Goal: Information Seeking & Learning: Find specific fact

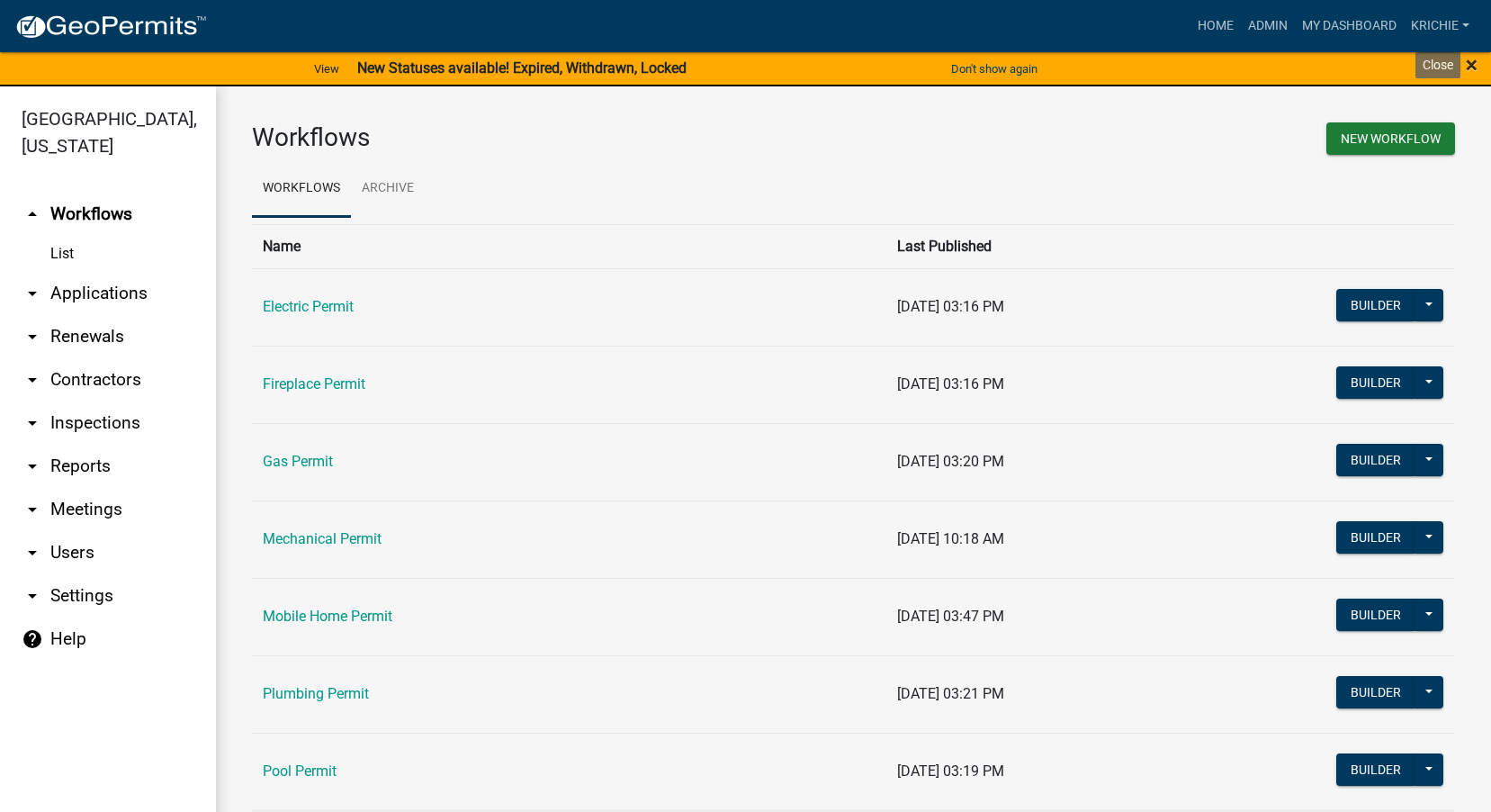
click at [1477, 62] on span "×" at bounding box center [1472, 64] width 12 height 25
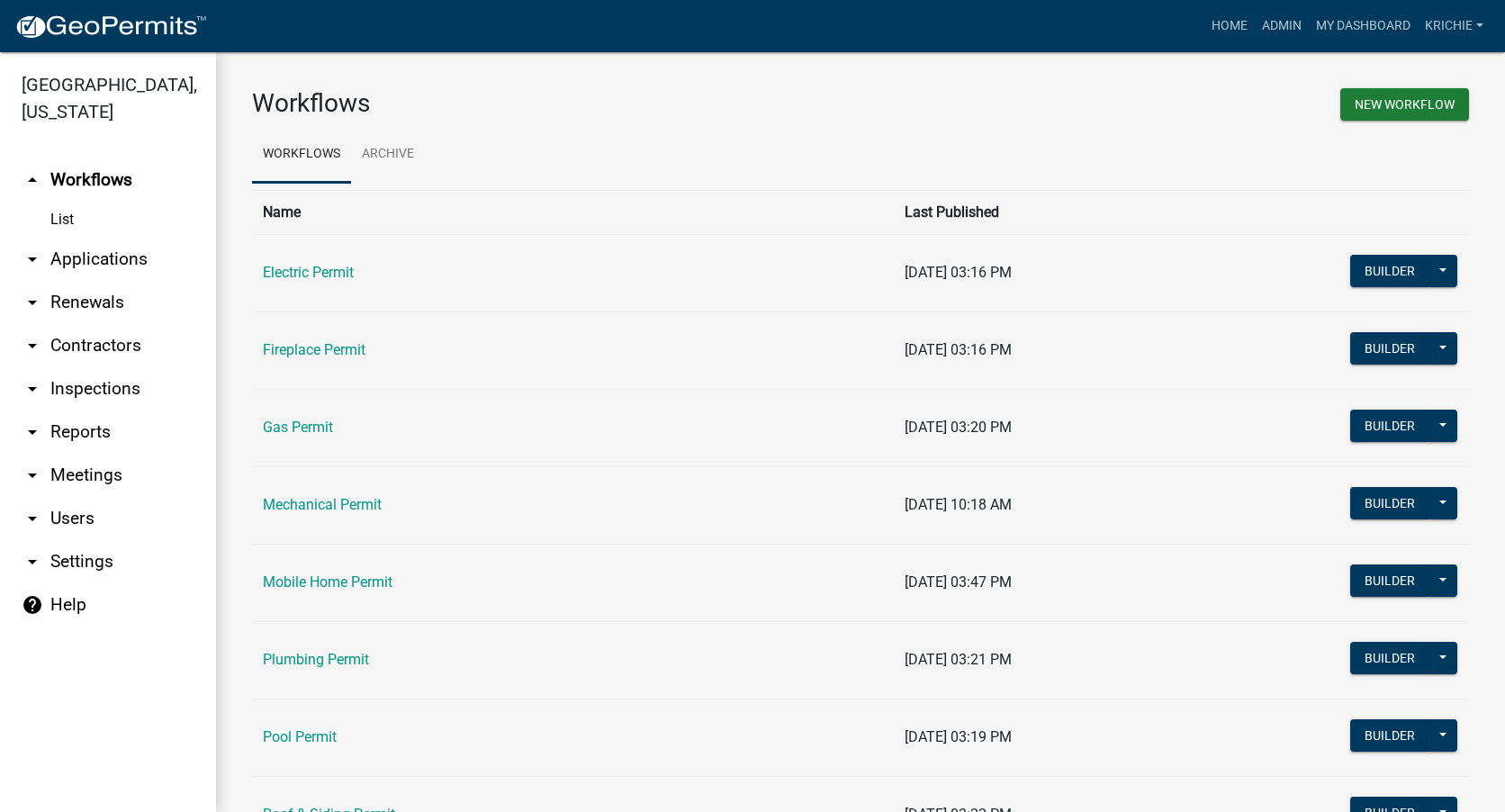
click at [128, 345] on link "arrow_drop_down Contractors" at bounding box center [108, 345] width 216 height 43
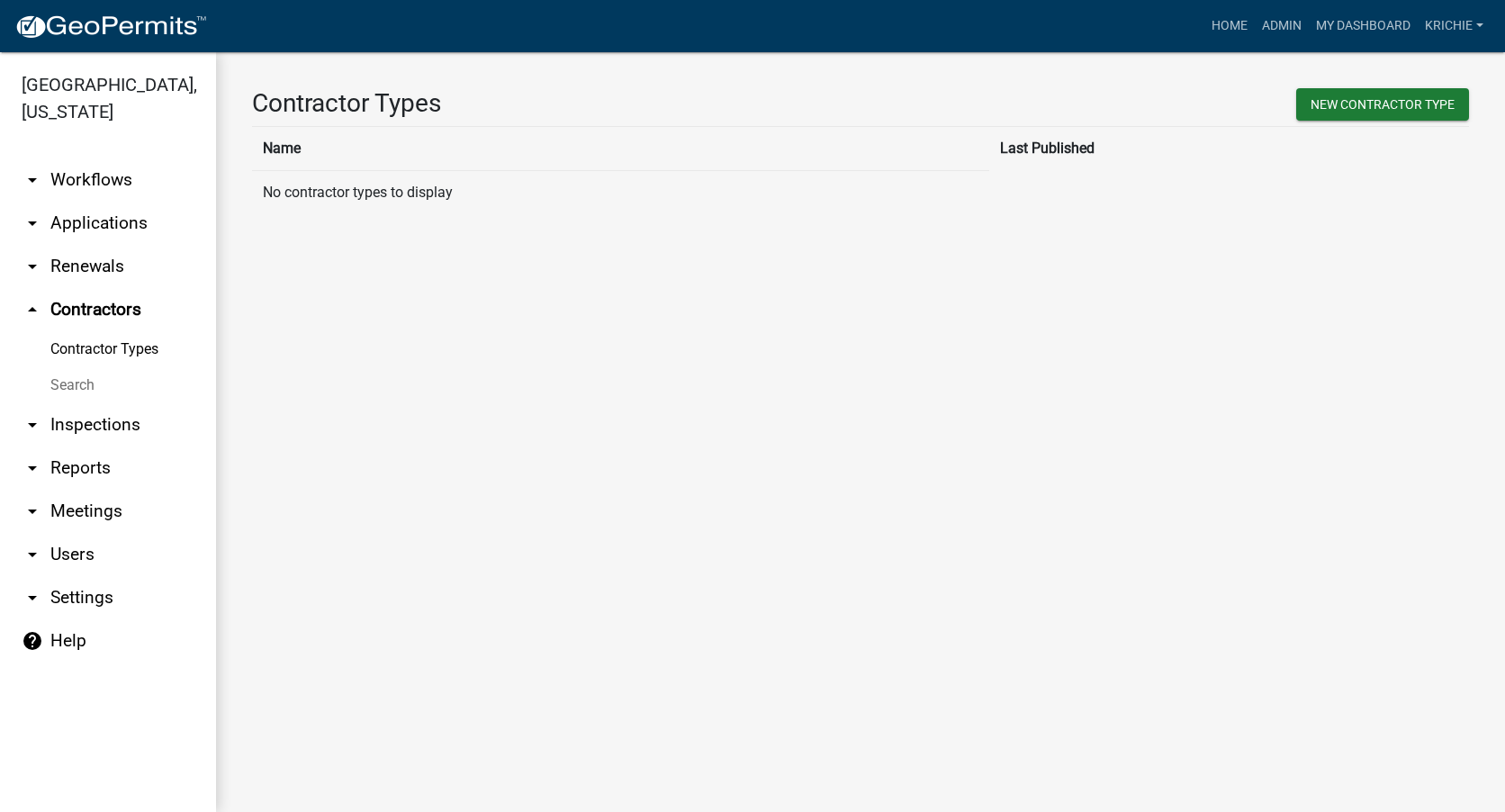
click at [88, 378] on link "Search" at bounding box center [108, 385] width 216 height 36
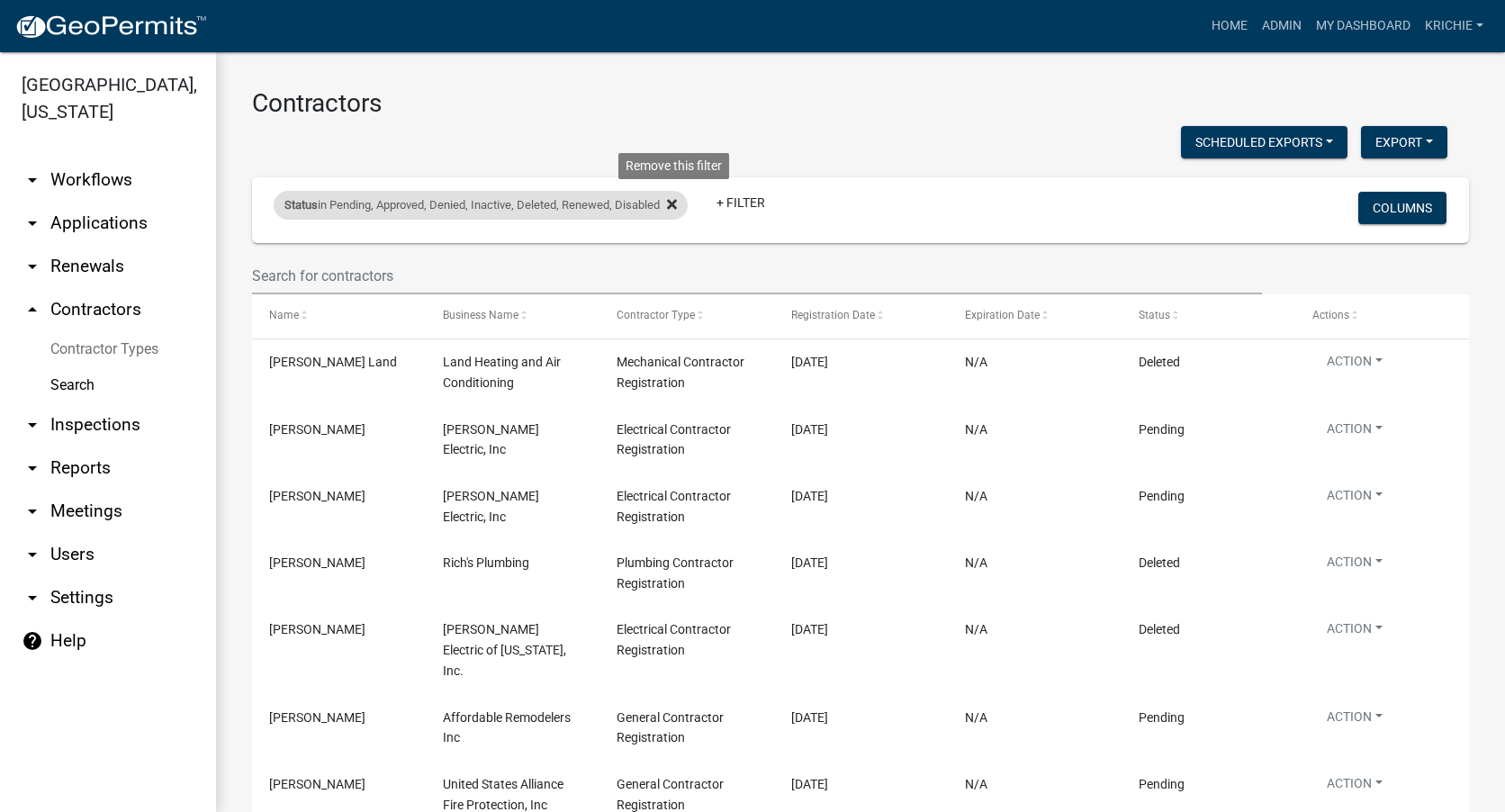
click at [677, 200] on icon at bounding box center [672, 204] width 10 height 15
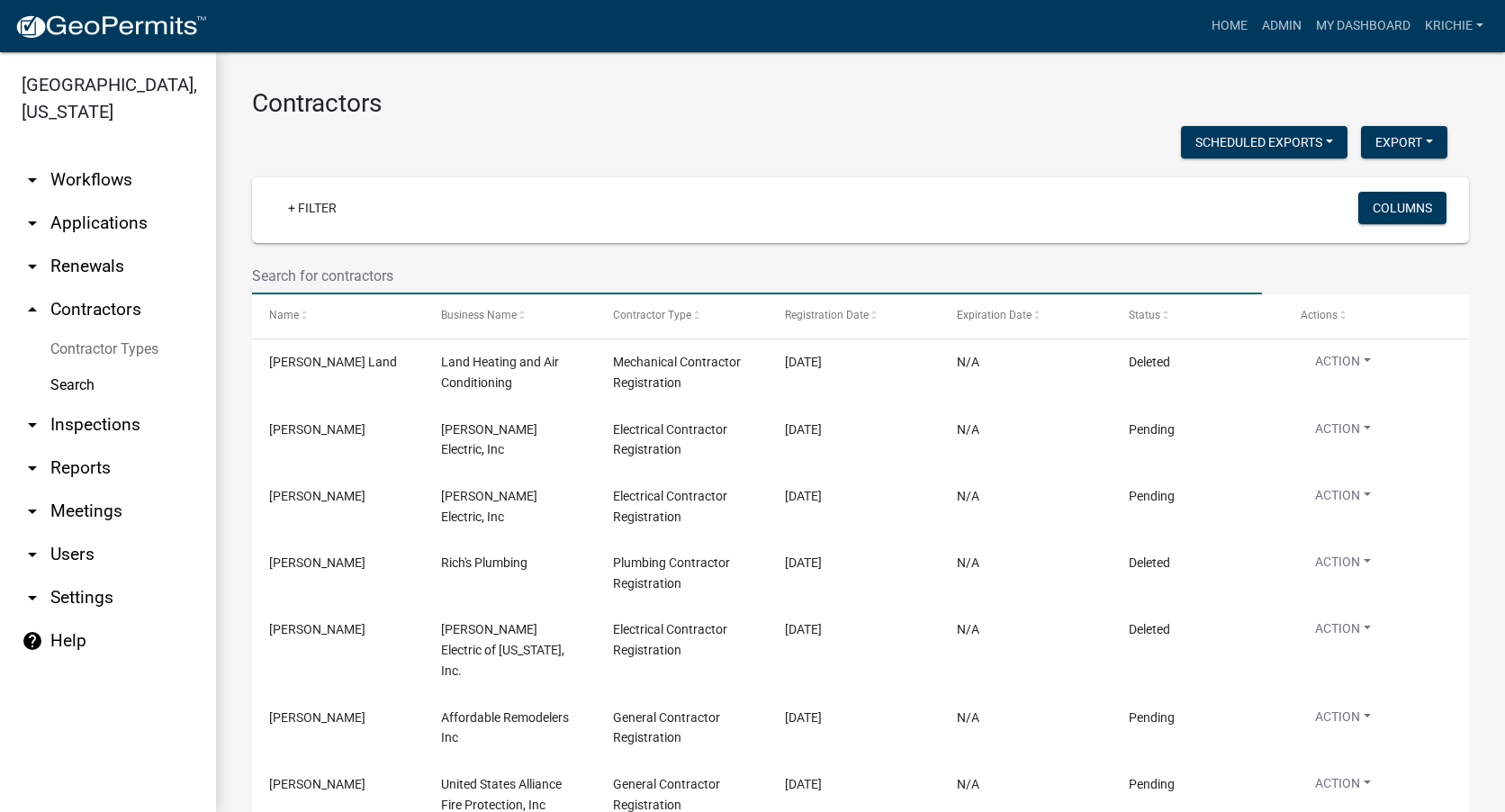
click at [268, 263] on input "text" at bounding box center [757, 276] width 1010 height 37
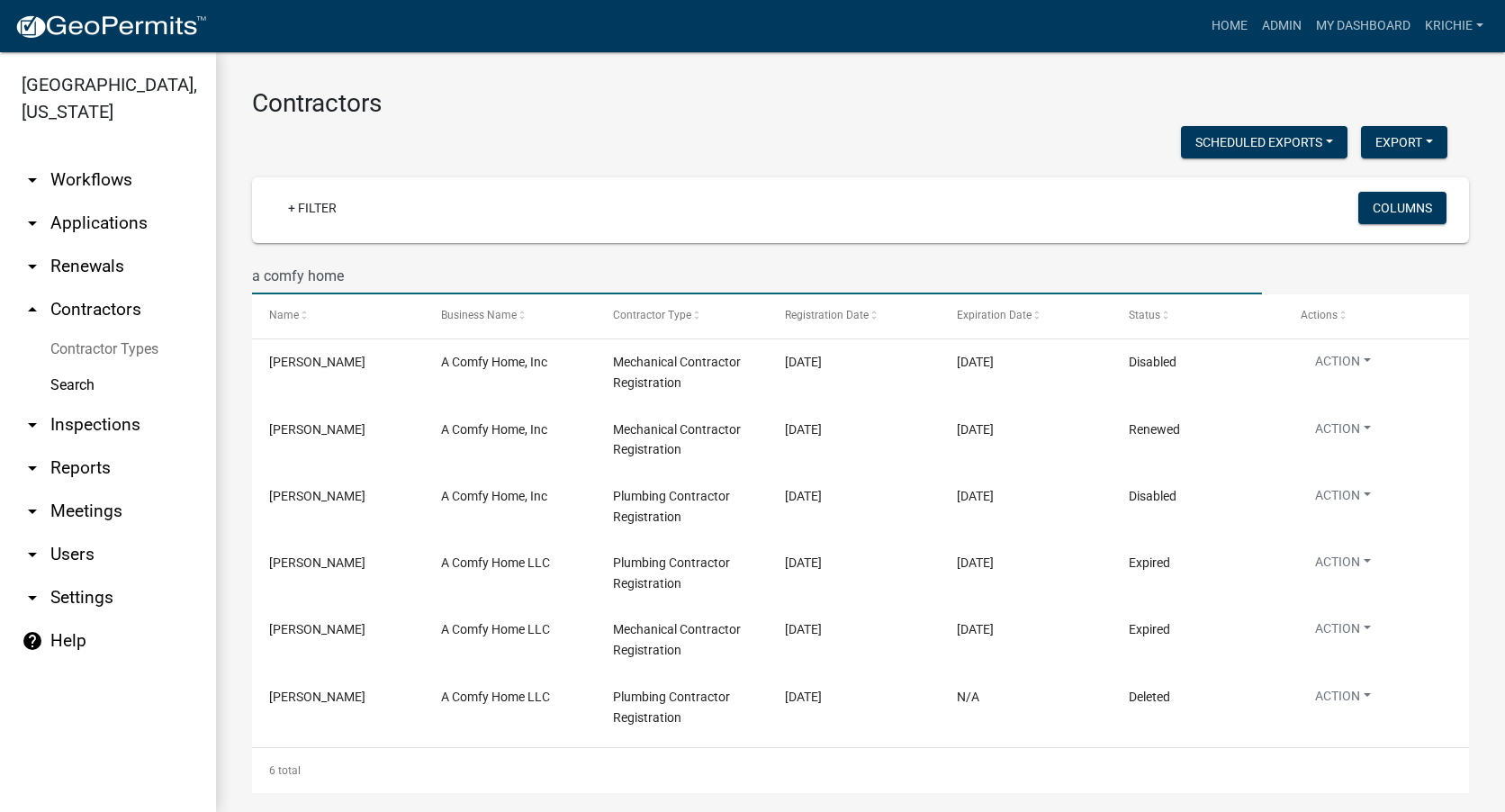
type input "a comfy home"
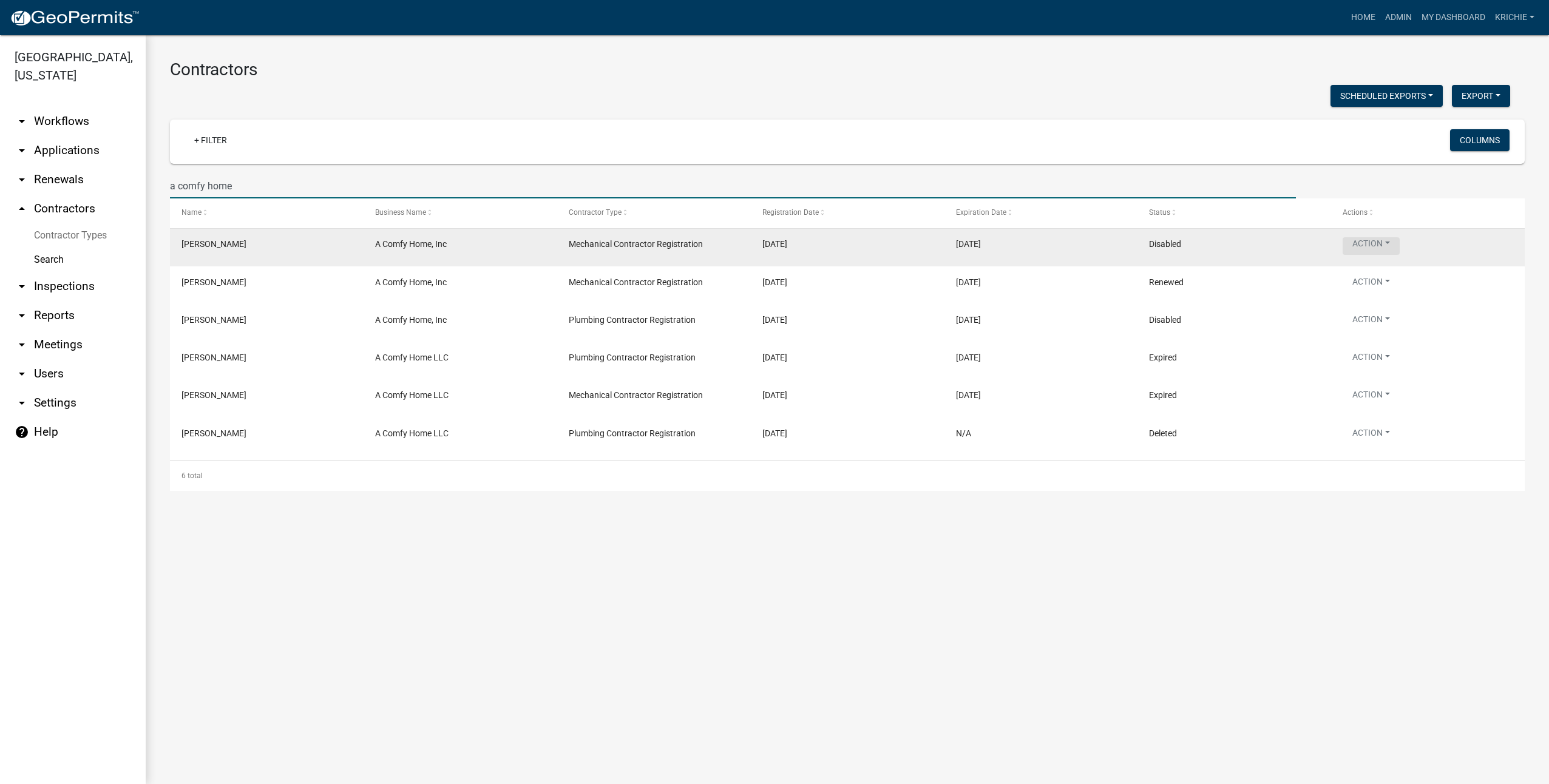
click at [1006, 246] on button "Action" at bounding box center [1371, 246] width 57 height 17
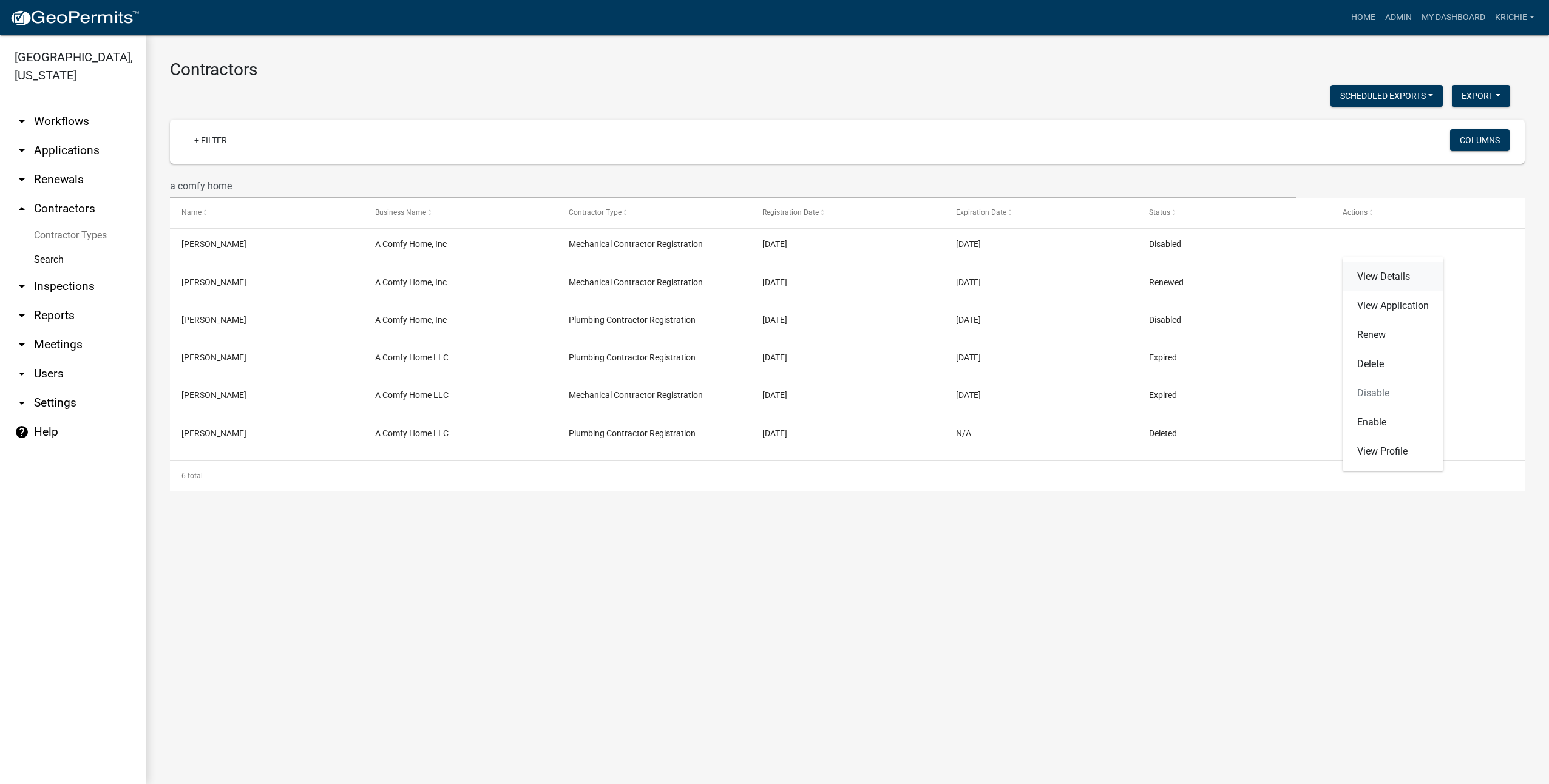
click at [1006, 277] on link "View Details" at bounding box center [1394, 276] width 101 height 29
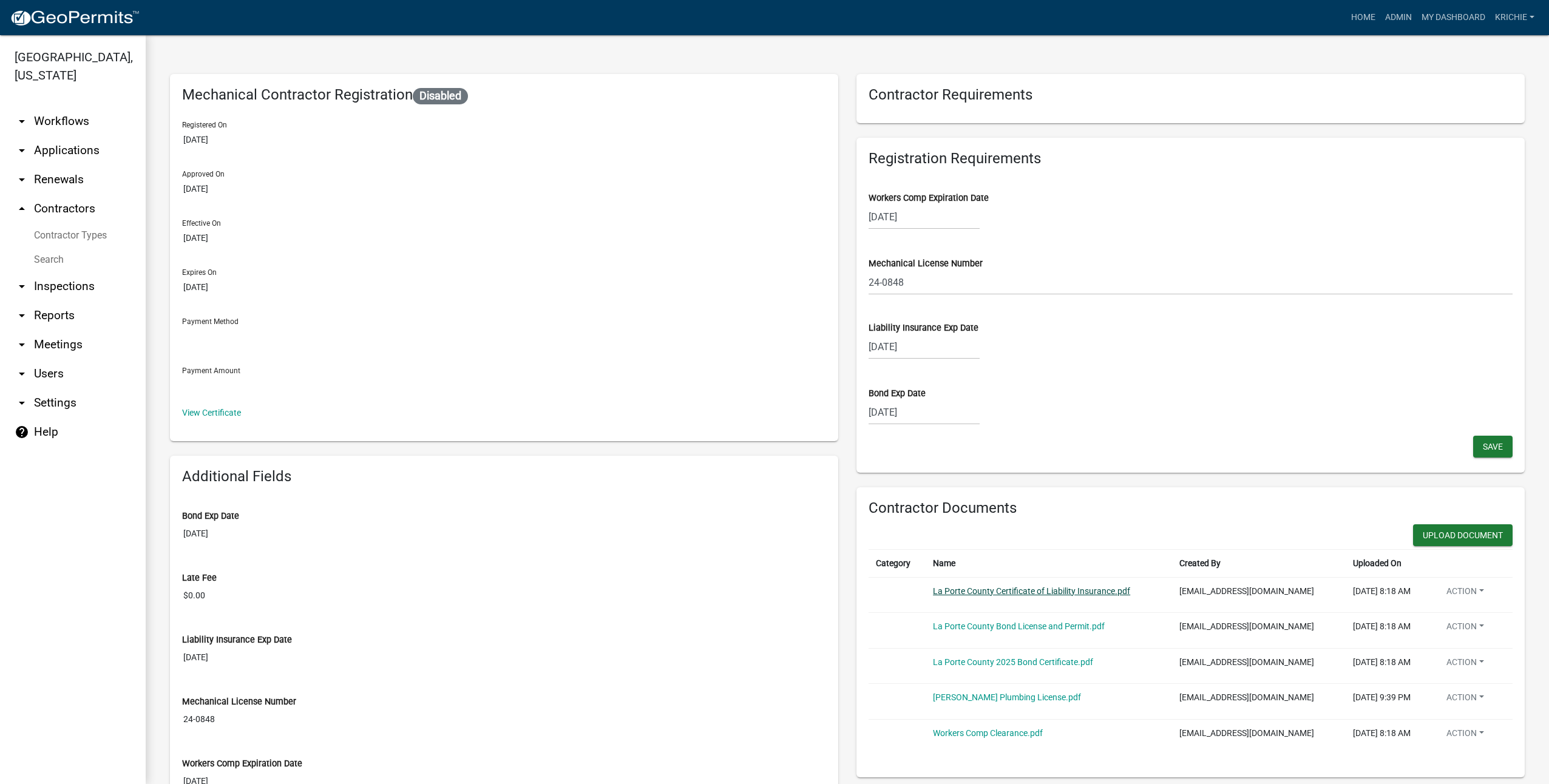
click at [1006, 547] on link "La Porte County Certificate of Liability Insurance.pdf" at bounding box center [1032, 591] width 197 height 10
